Goal: Find contact information: Find contact information

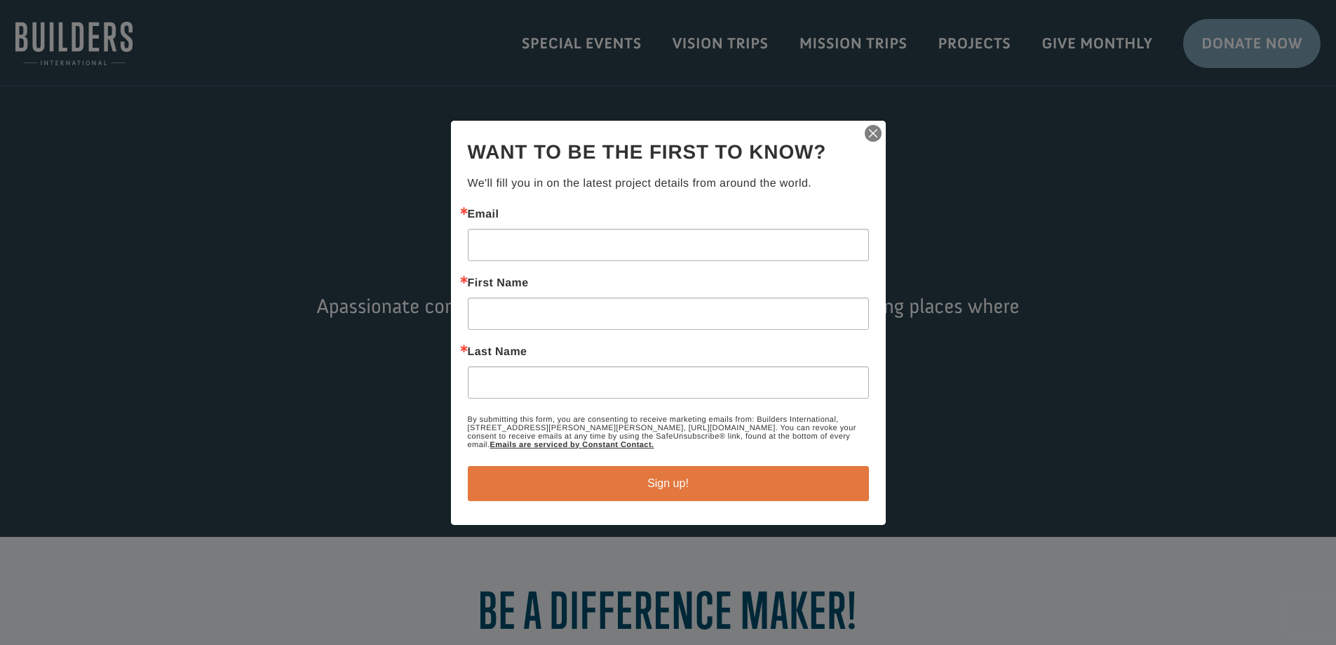
click at [870, 136] on img "button" at bounding box center [873, 133] width 20 height 20
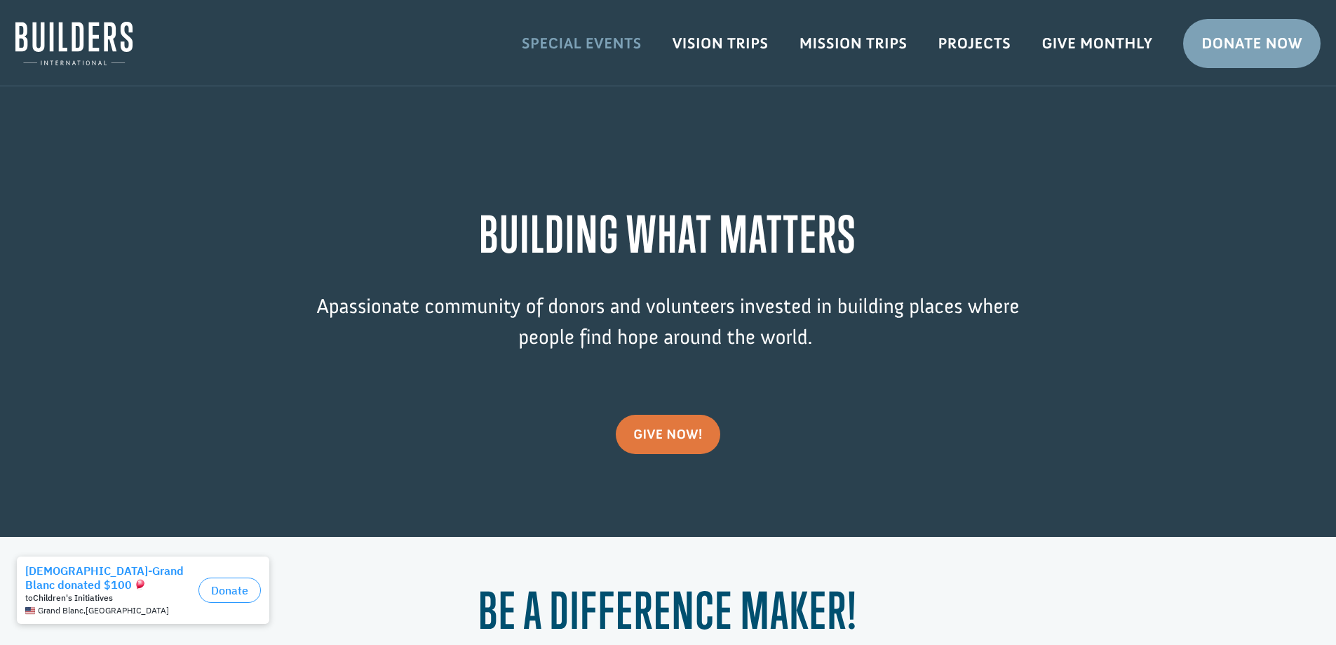
click at [626, 44] on link "Special Events" at bounding box center [581, 43] width 151 height 41
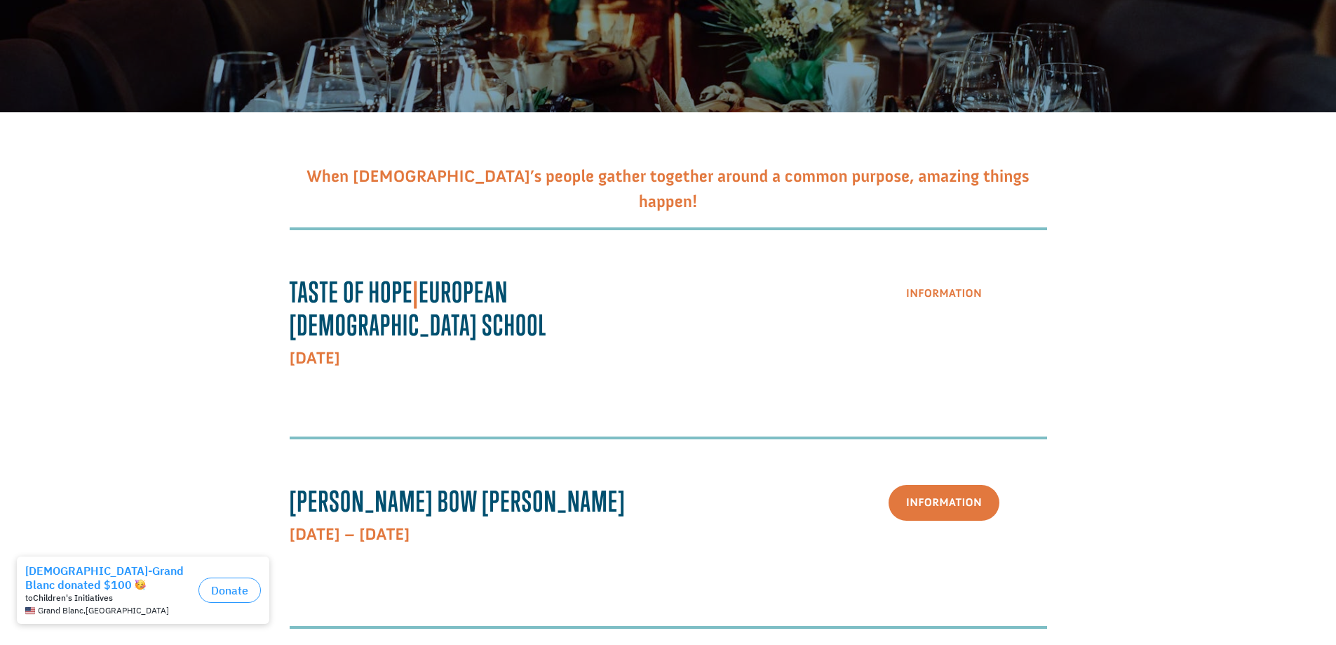
click at [956, 291] on link "Information" at bounding box center [944, 294] width 111 height 36
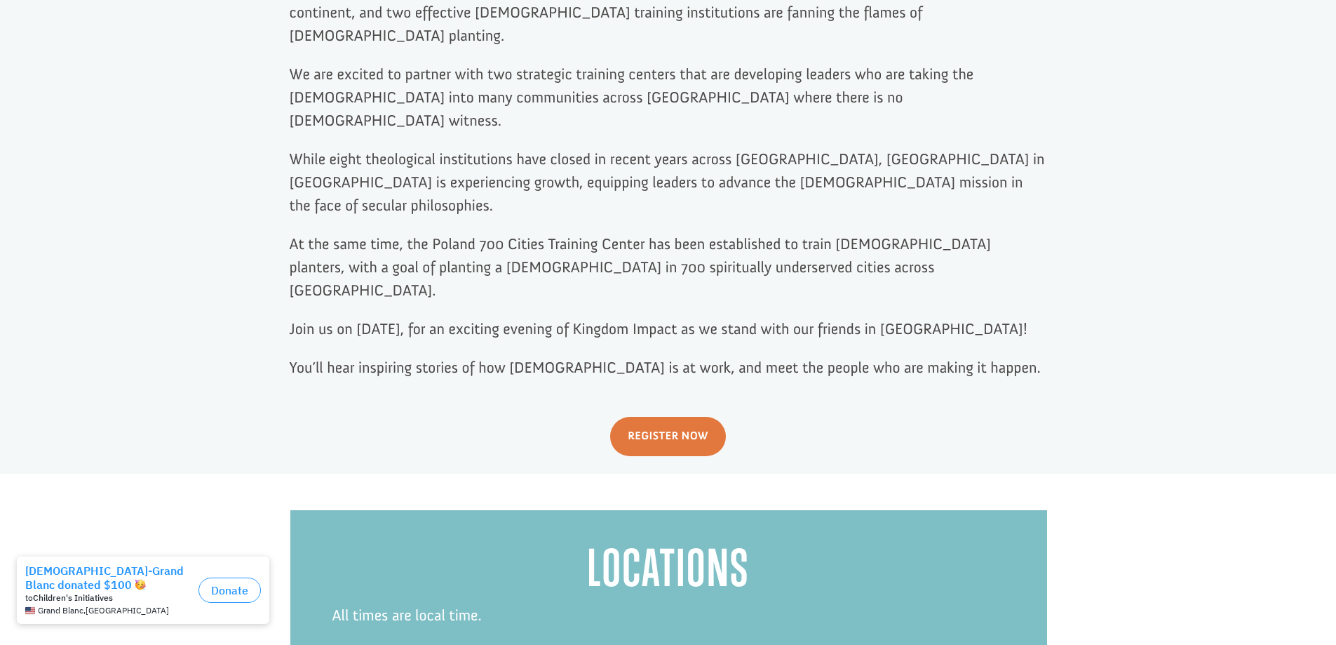
scroll to position [1192, 0]
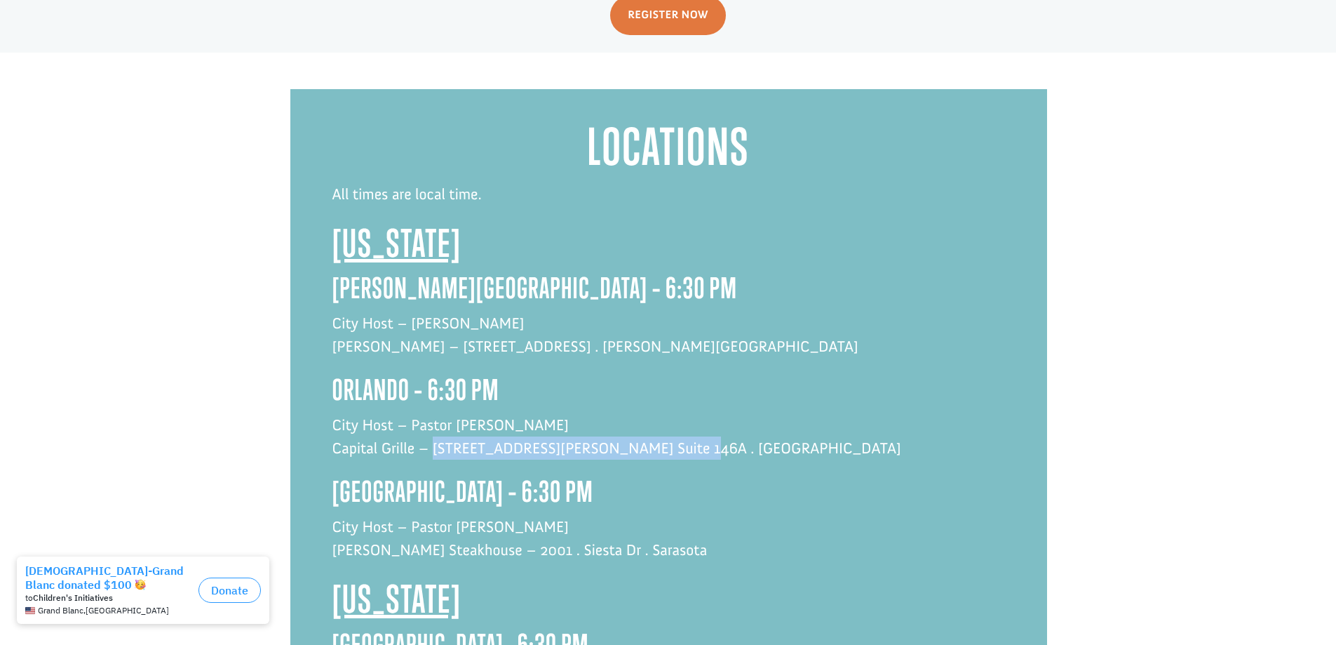
drag, startPoint x: 433, startPoint y: 352, endPoint x: 697, endPoint y: 357, distance: 264.4
click at [697, 413] on p "City Host – Pastor Jamie Stewart Capital Grille – 4200 Conroy Rd . Suite 146A .…" at bounding box center [668, 444] width 673 height 62
drag, startPoint x: 429, startPoint y: 358, endPoint x: 680, endPoint y: 358, distance: 251.1
click at [680, 413] on p "City Host – Pastor Jamie Stewart Capital Grille – 4200 Conroy Rd . Suite 146A .…" at bounding box center [668, 444] width 673 height 62
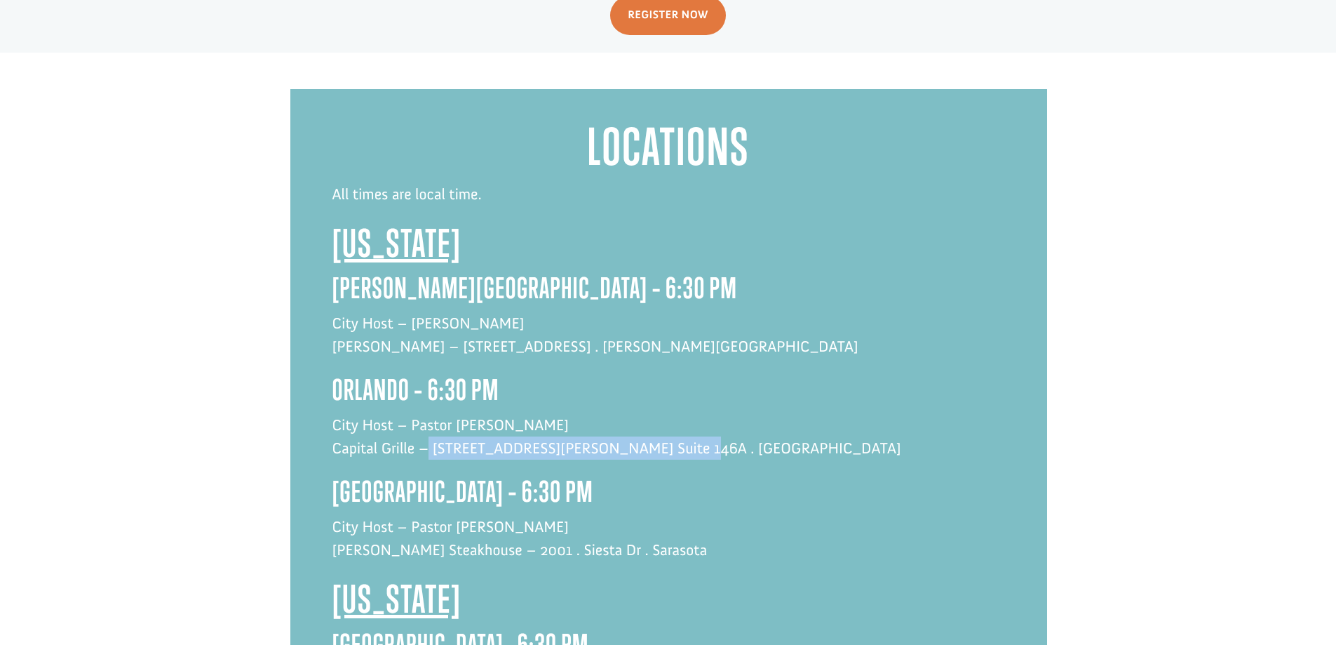
copy p "4200 Conroy Rd . Suite 146A . Orlando"
